Goal: Information Seeking & Learning: Learn about a topic

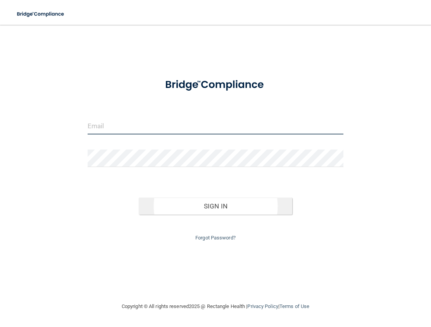
type input "[PERSON_NAME][EMAIL_ADDRESS][DOMAIN_NAME]"
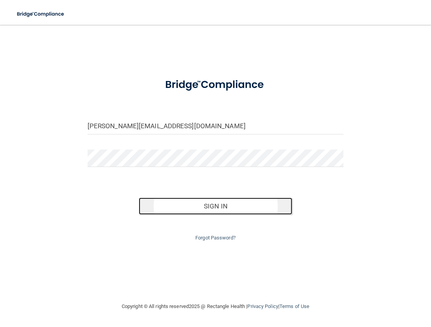
click at [176, 208] on button "Sign In" at bounding box center [216, 206] width 154 height 17
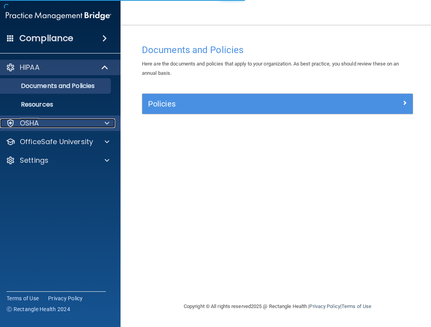
click at [108, 124] on span at bounding box center [107, 123] width 5 height 9
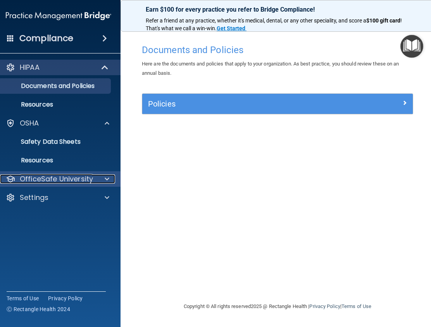
click at [110, 178] on div at bounding box center [105, 179] width 19 height 9
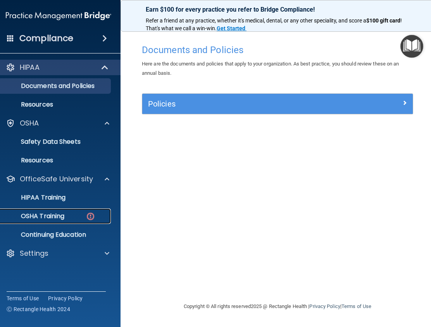
click at [93, 215] on img at bounding box center [91, 217] width 10 height 10
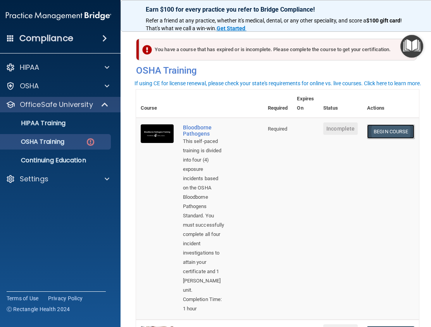
click at [391, 131] on link "Begin Course" at bounding box center [390, 131] width 47 height 14
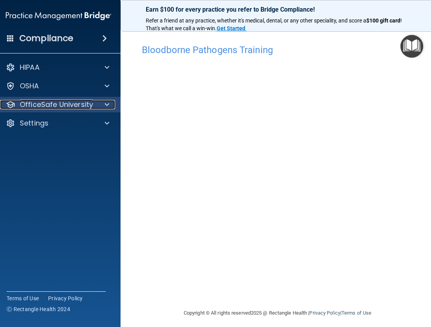
click at [99, 105] on div at bounding box center [105, 104] width 19 height 9
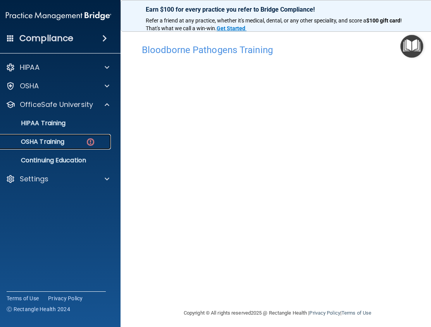
click at [76, 141] on div "OSHA Training" at bounding box center [55, 142] width 106 height 8
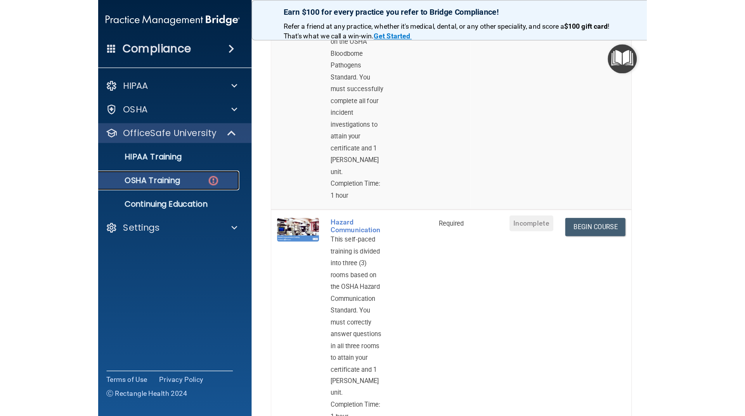
scroll to position [194, 0]
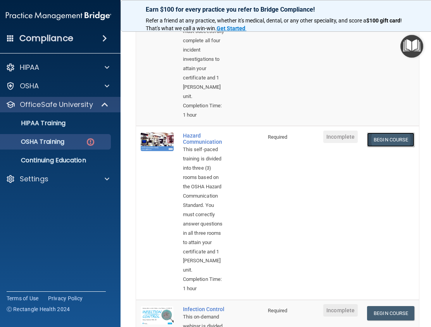
click at [398, 134] on link "Begin Course" at bounding box center [390, 140] width 47 height 14
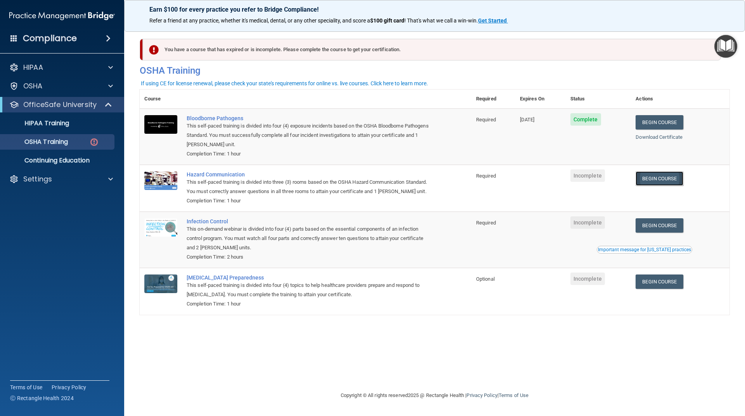
scroll to position [0, 0]
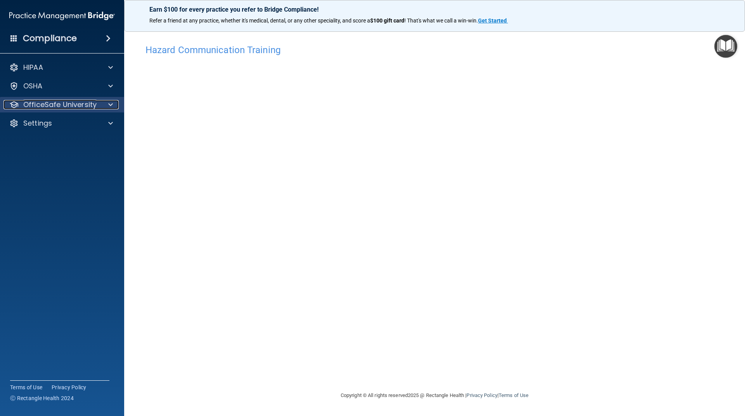
click at [112, 103] on span at bounding box center [110, 104] width 5 height 9
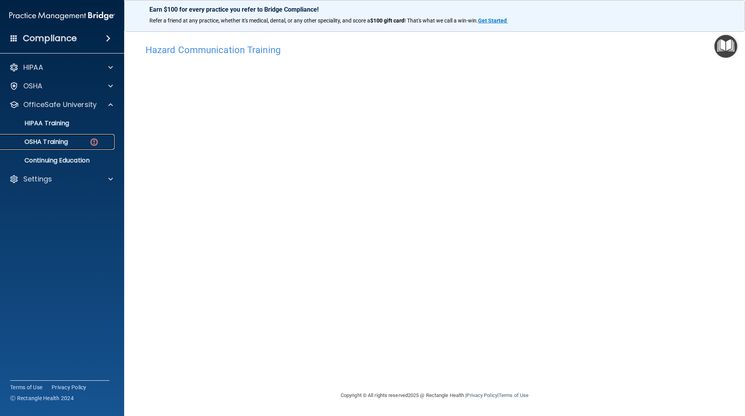
click at [63, 142] on p "OSHA Training" at bounding box center [36, 142] width 63 height 8
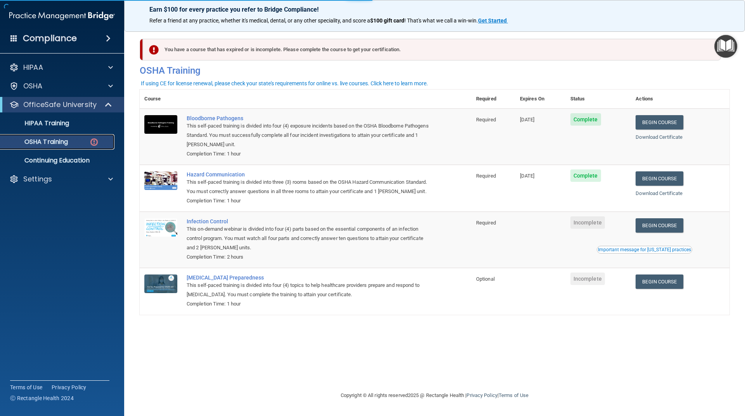
click at [66, 139] on p "OSHA Training" at bounding box center [36, 142] width 63 height 8
click at [431, 226] on link "Begin Course" at bounding box center [658, 225] width 47 height 14
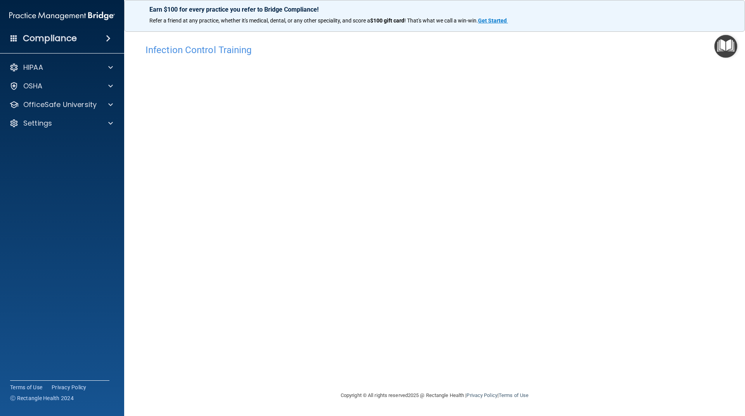
click at [106, 37] on span at bounding box center [108, 38] width 5 height 9
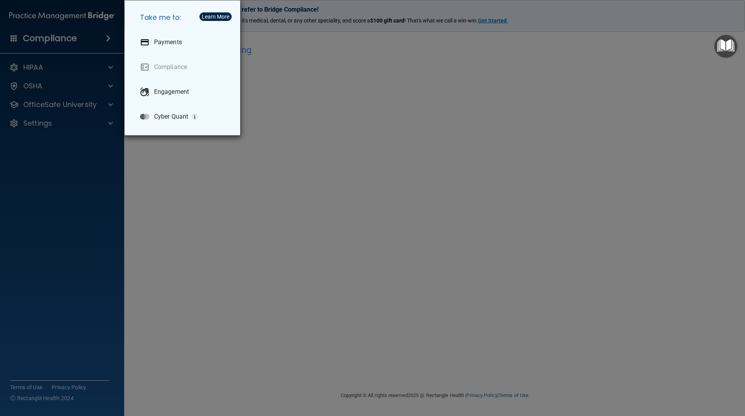
click at [386, 47] on div "Take me to: Payments Compliance Engagement Cyber Quant" at bounding box center [372, 208] width 745 height 416
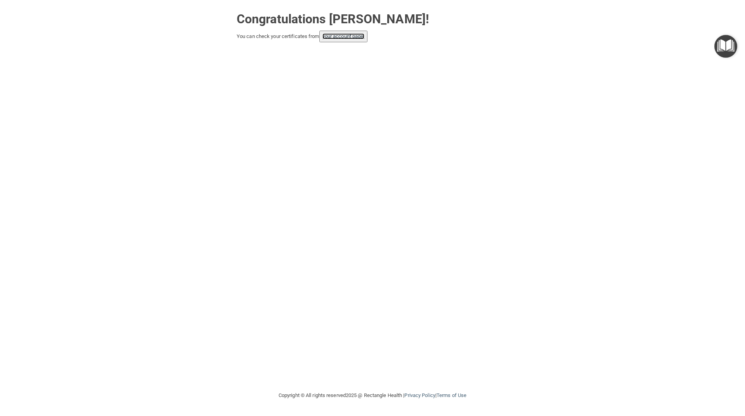
click at [340, 34] on link "your account page!" at bounding box center [343, 36] width 42 height 6
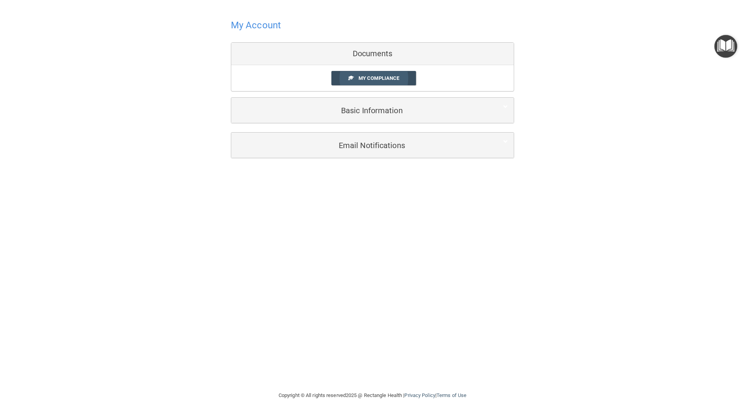
click at [392, 78] on span "My Compliance" at bounding box center [378, 78] width 41 height 6
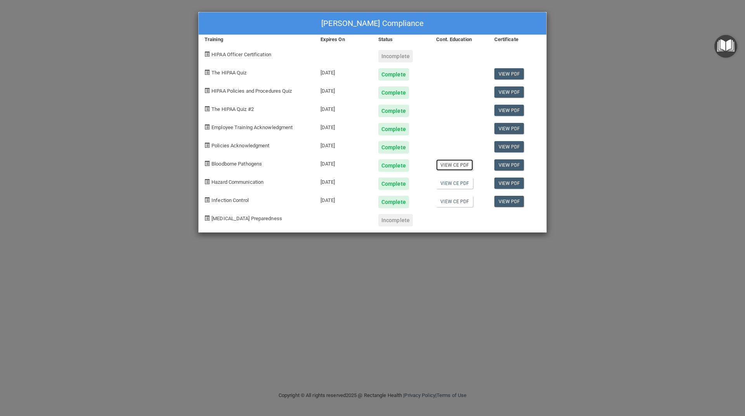
click at [467, 162] on link "View CE PDF" at bounding box center [454, 164] width 37 height 11
click at [463, 182] on link "View CE PDF" at bounding box center [454, 183] width 37 height 11
click at [465, 198] on link "View CE PDF" at bounding box center [454, 201] width 37 height 11
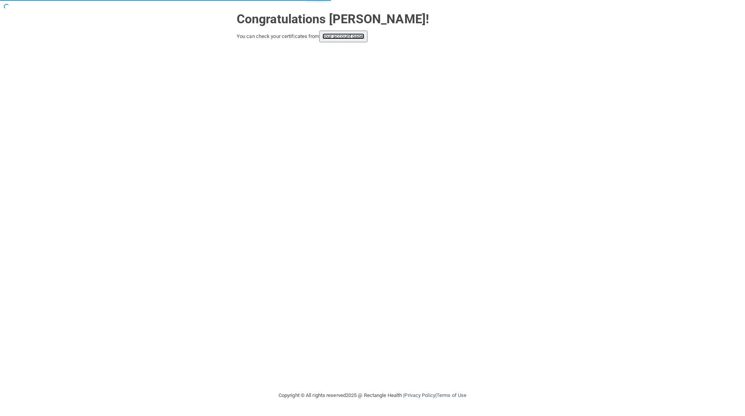
click at [345, 36] on link "your account page!" at bounding box center [343, 36] width 42 height 6
